Goal: Transaction & Acquisition: Purchase product/service

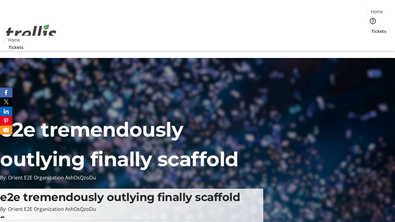
click at [371, 28] on span "Tickets" at bounding box center [378, 31] width 15 height 6
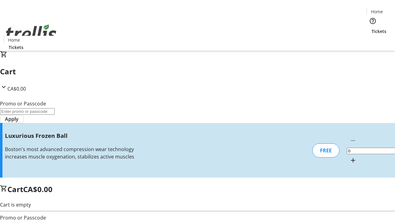
click at [349, 157] on mat-icon "Increment by one" at bounding box center [352, 160] width 7 height 7
type input "1"
